Goal: Information Seeking & Learning: Learn about a topic

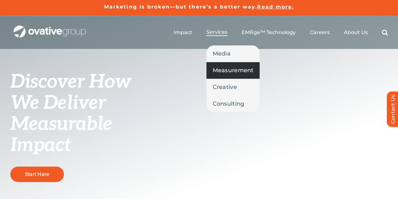
click at [229, 70] on span "Measurement" at bounding box center [233, 70] width 41 height 9
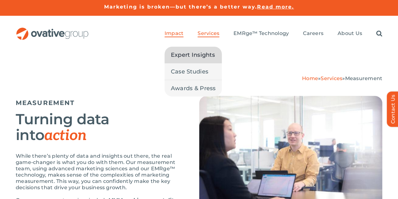
click at [187, 50] on span "Expert Insights" at bounding box center [193, 54] width 44 height 9
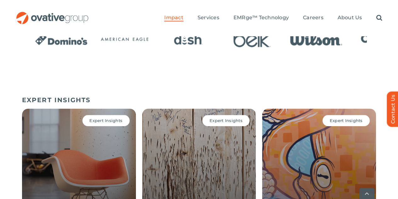
scroll to position [446, 0]
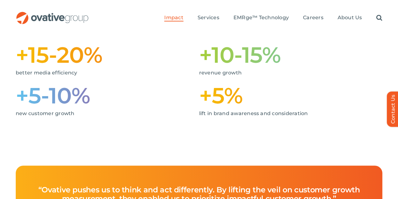
scroll to position [188, 0]
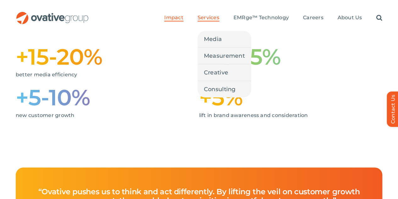
click at [218, 14] on span "Services" at bounding box center [209, 17] width 22 height 6
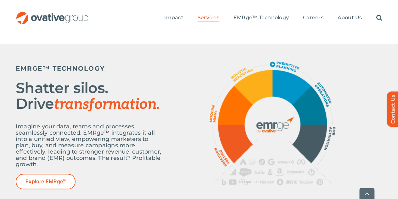
scroll to position [254, 0]
